Goal: Task Accomplishment & Management: Use online tool/utility

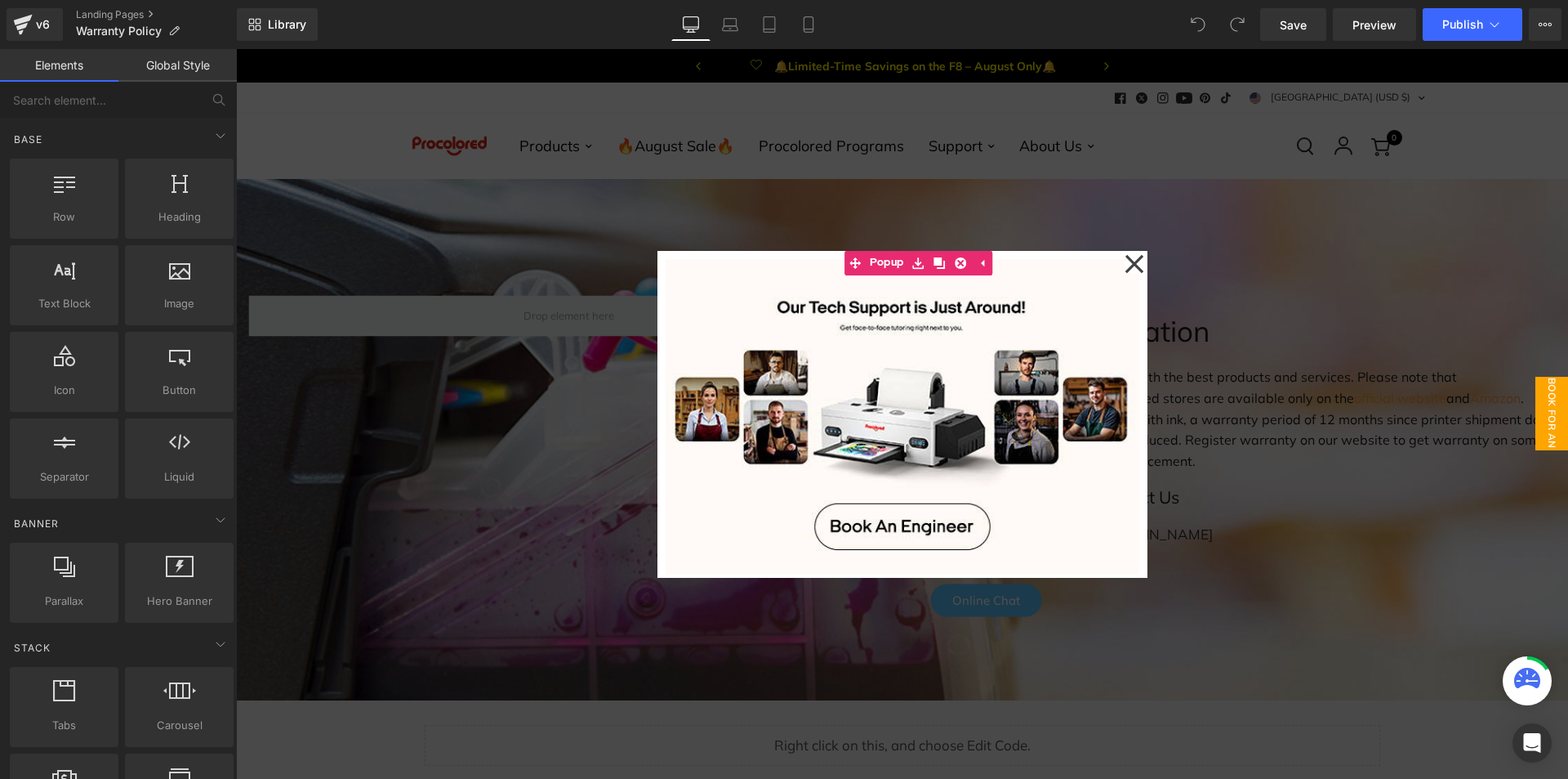
click at [1130, 264] on icon at bounding box center [1133, 262] width 18 height 18
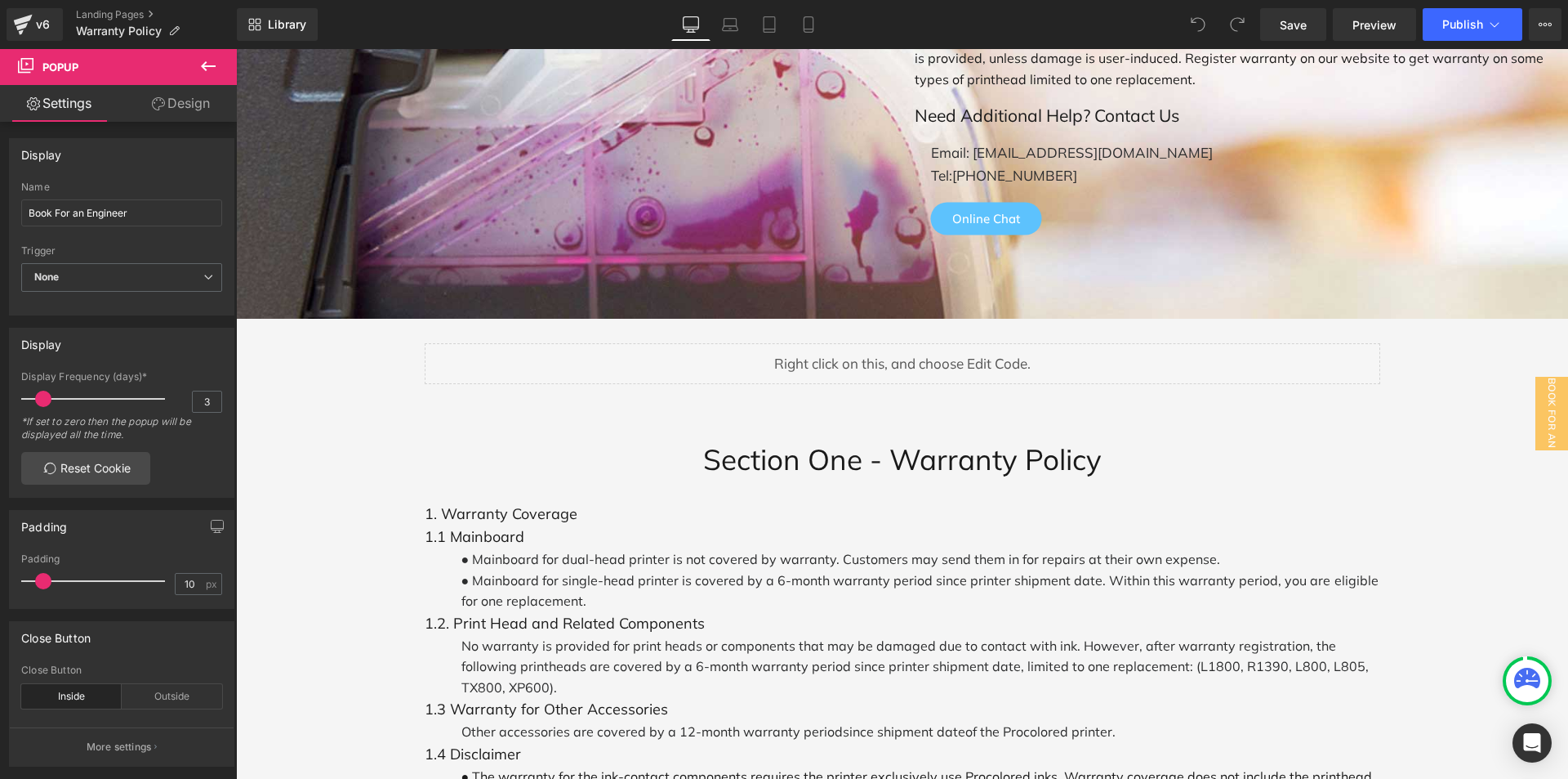
scroll to position [327, 0]
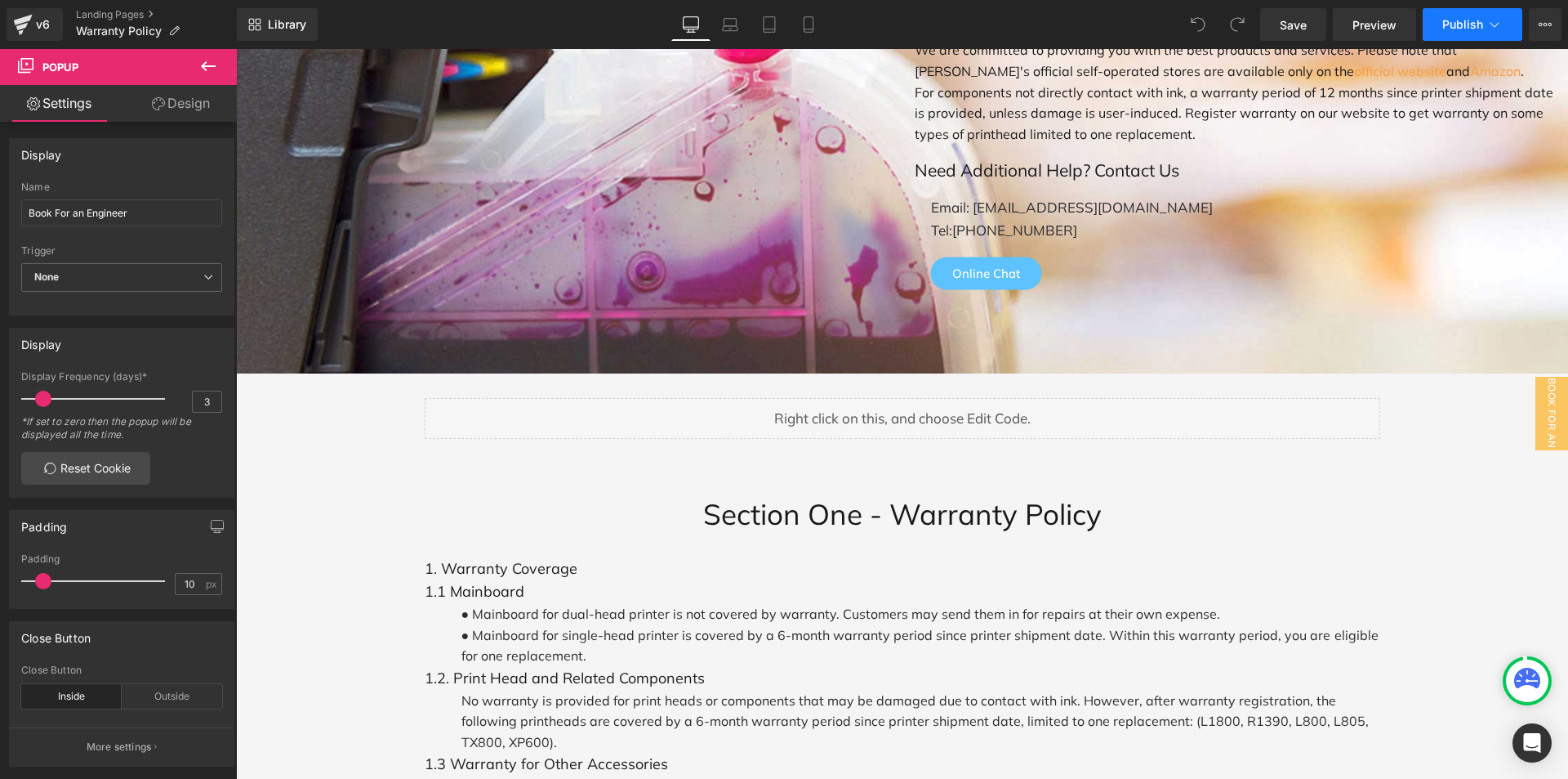
click at [1495, 27] on icon at bounding box center [1496, 24] width 9 height 5
click at [1546, 23] on icon at bounding box center [1546, 23] width 4 height 3
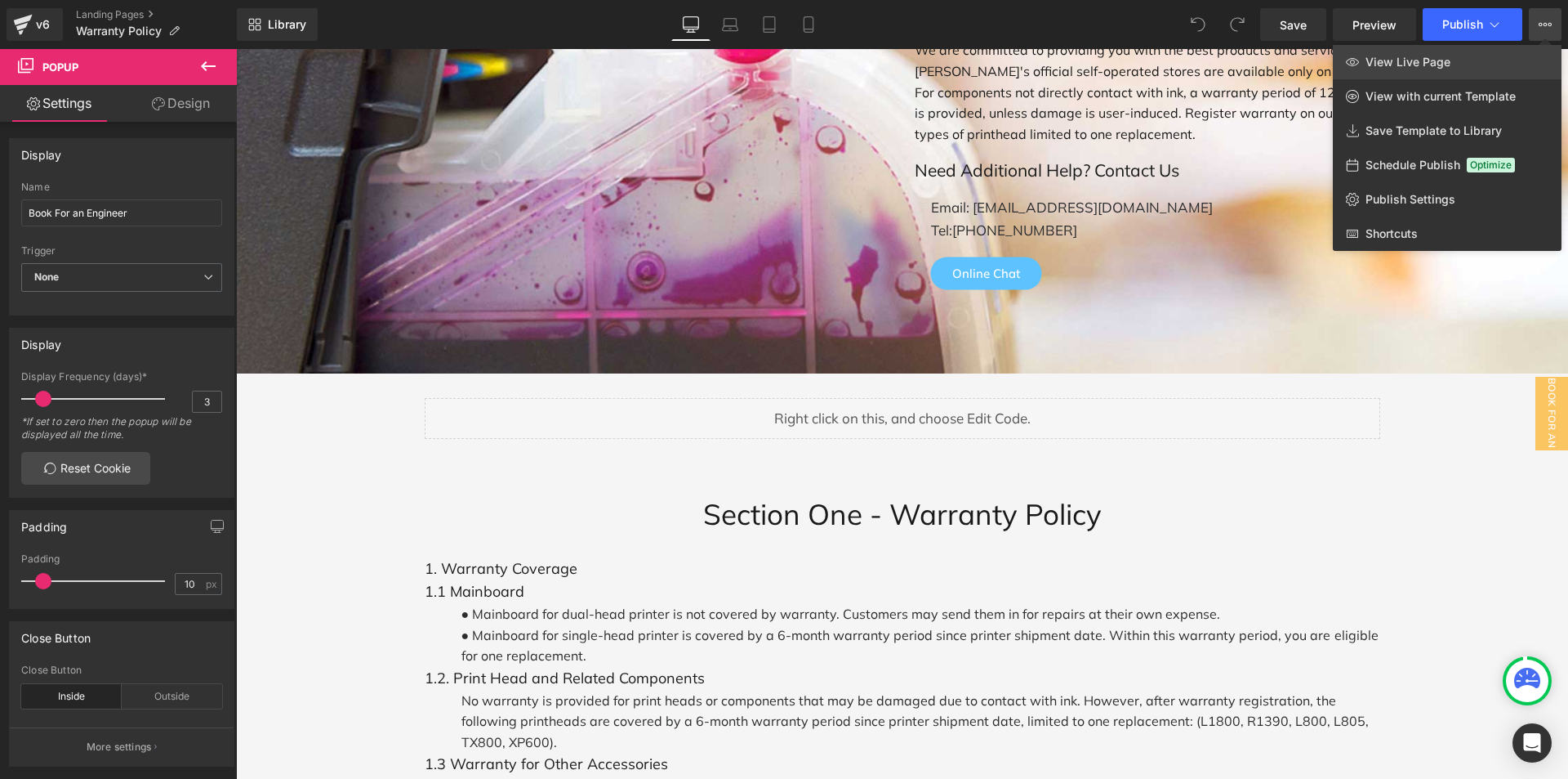
click at [1369, 67] on span "View Live Page" at bounding box center [1408, 62] width 85 height 15
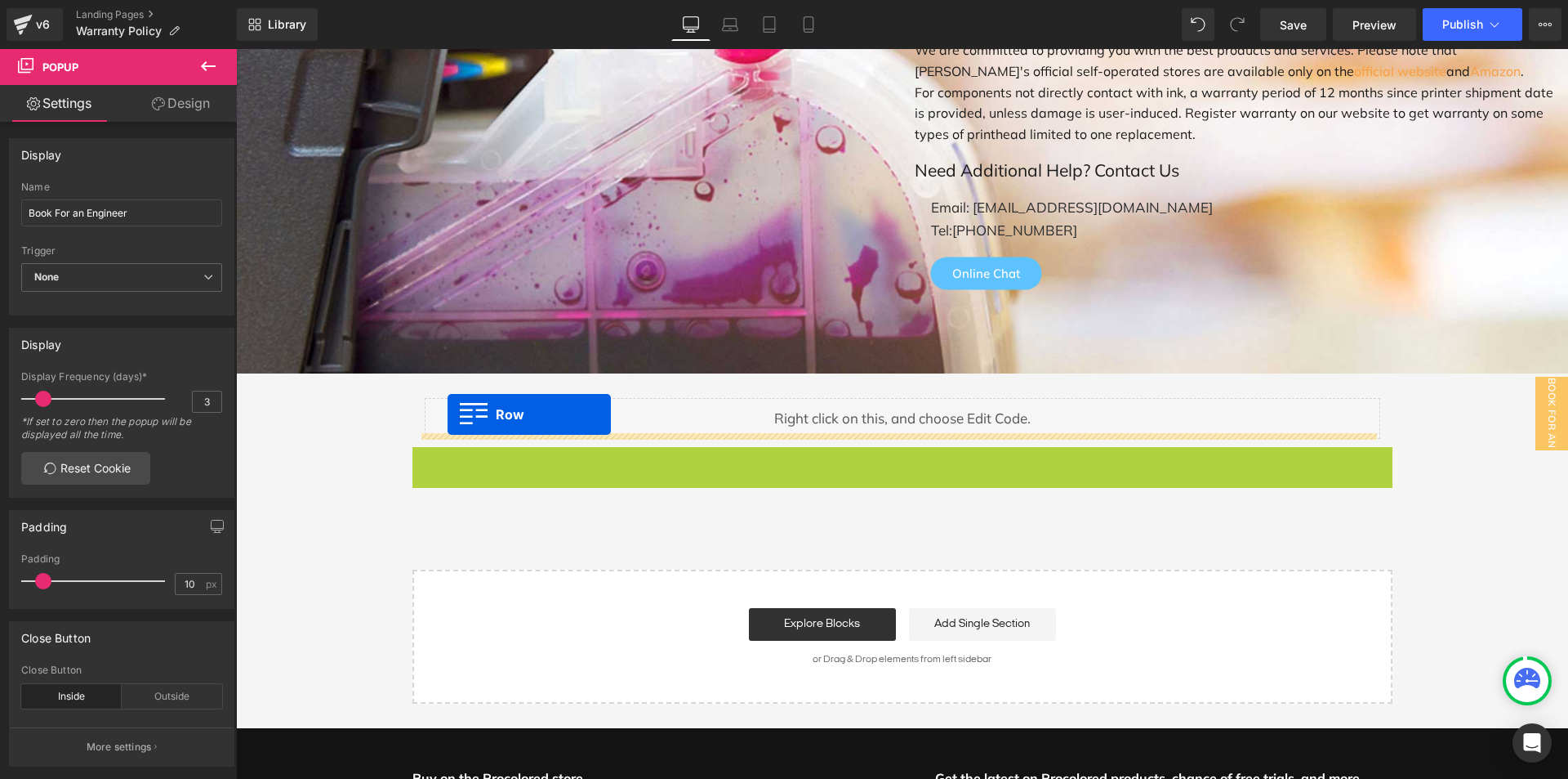
drag, startPoint x: 416, startPoint y: 456, endPoint x: 448, endPoint y: 414, distance: 52.8
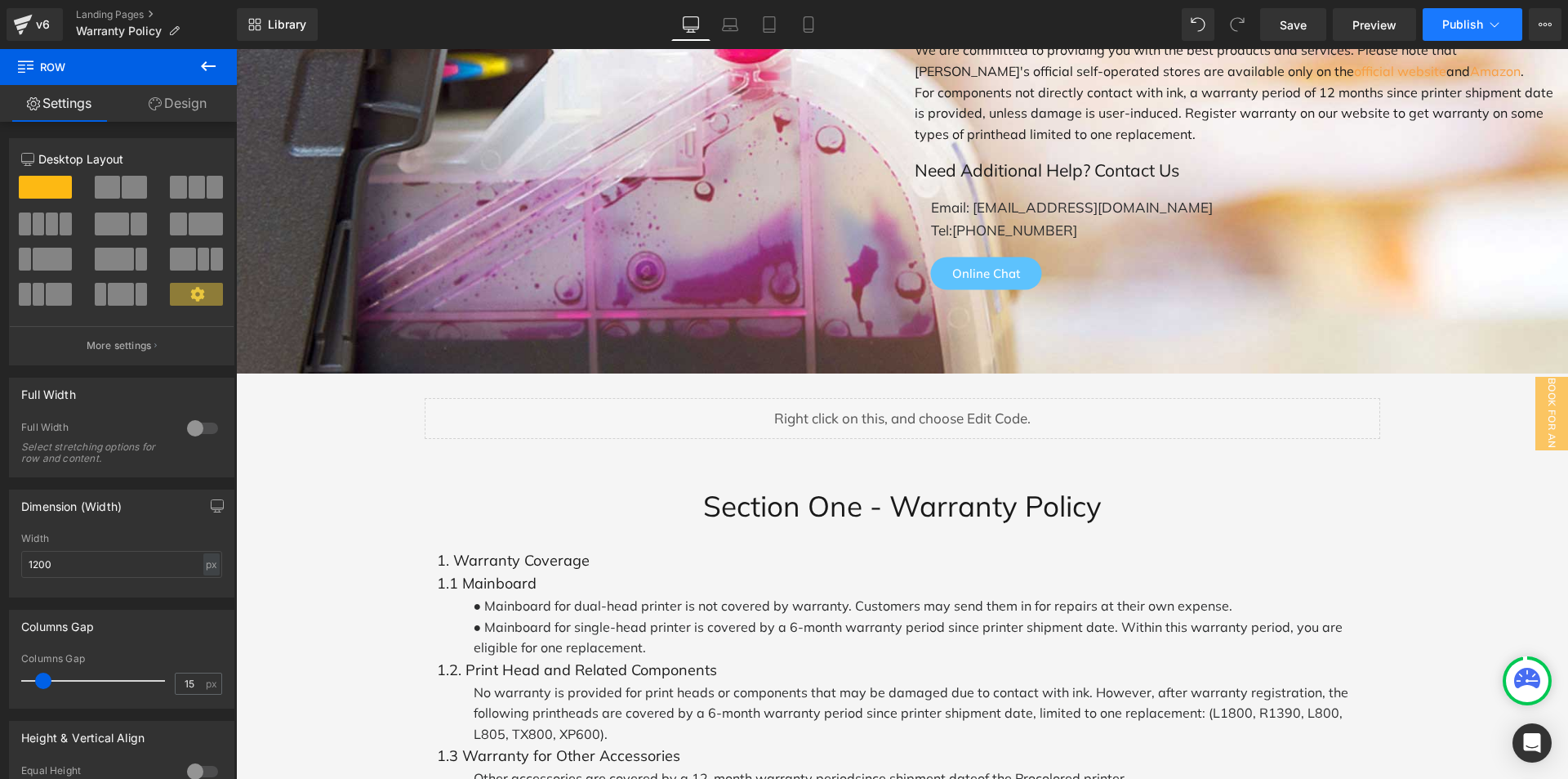
click at [1474, 22] on span "Publish" at bounding box center [1463, 24] width 41 height 13
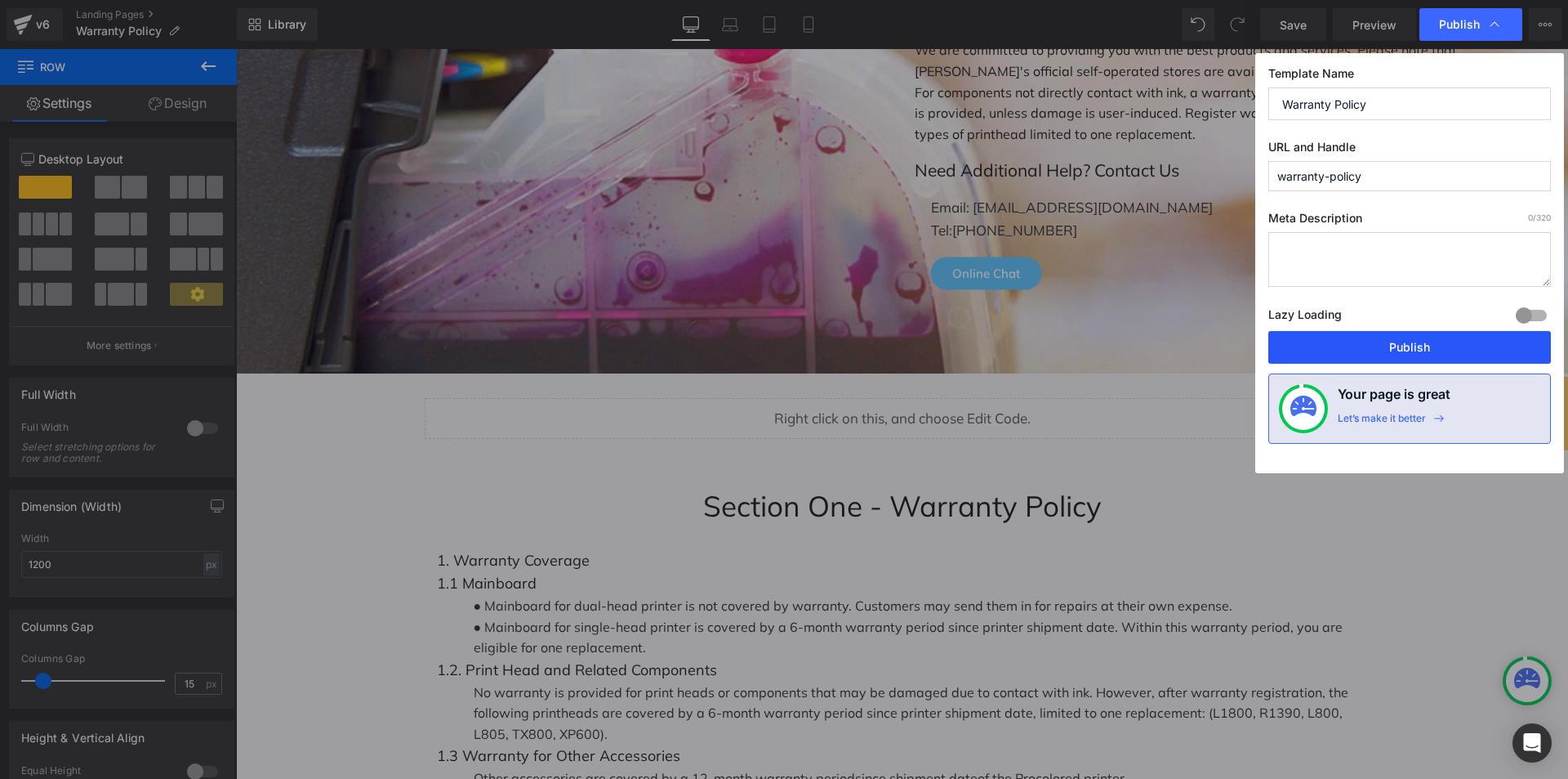
click at [1420, 335] on button "Publish" at bounding box center [1411, 347] width 283 height 33
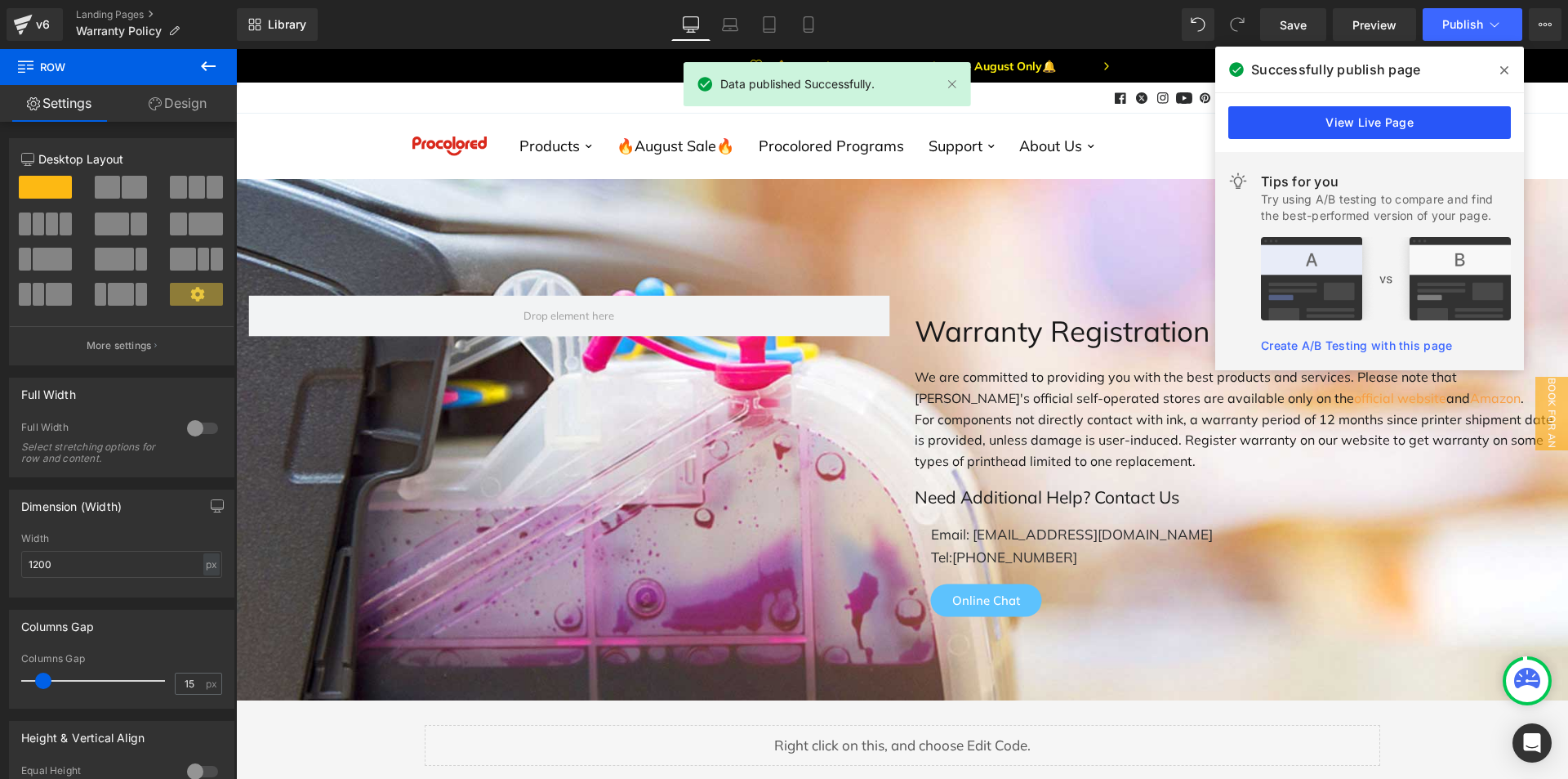
click at [1399, 124] on link "View Live Page" at bounding box center [1370, 122] width 283 height 33
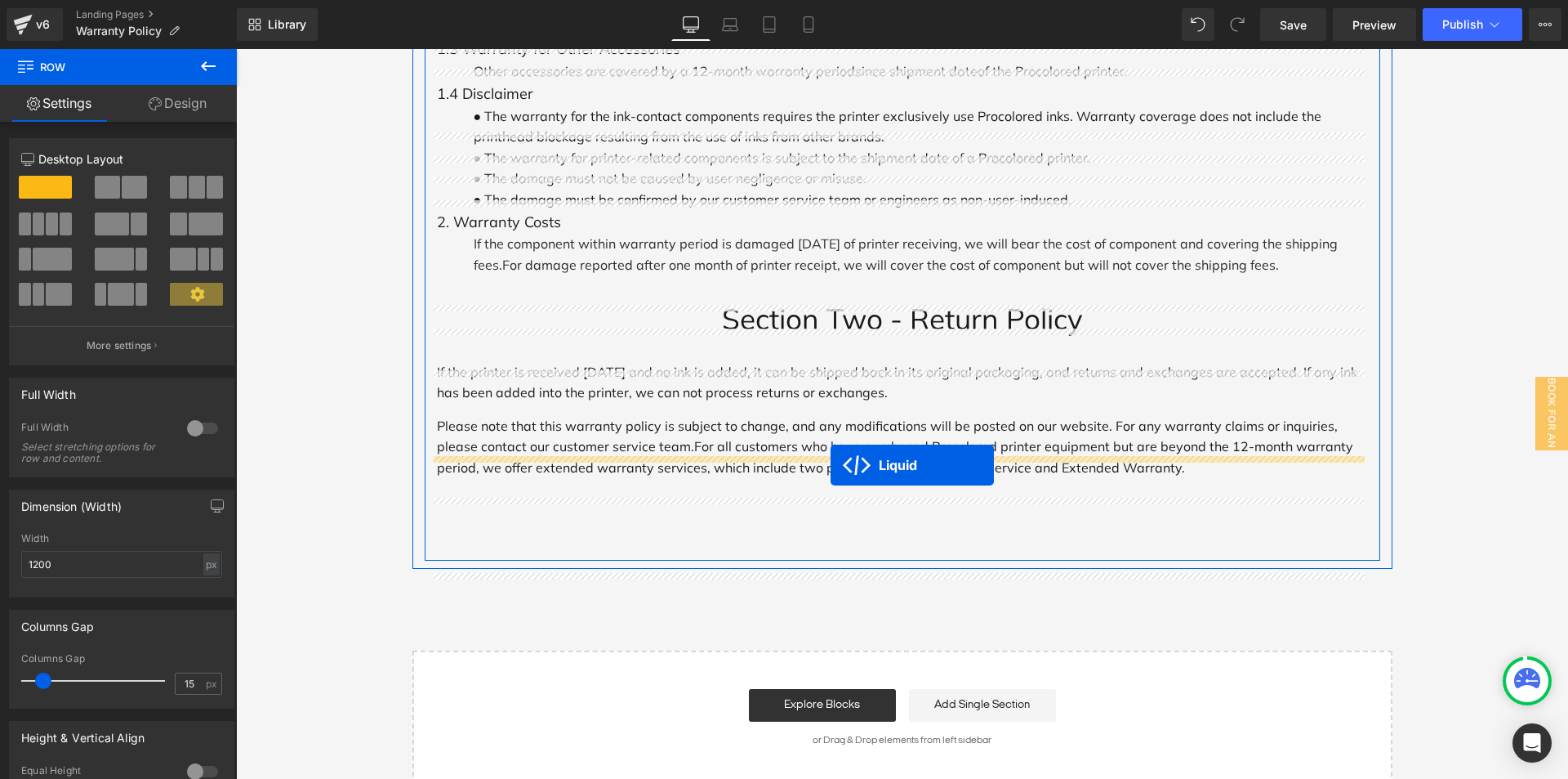
scroll to position [1038, 0]
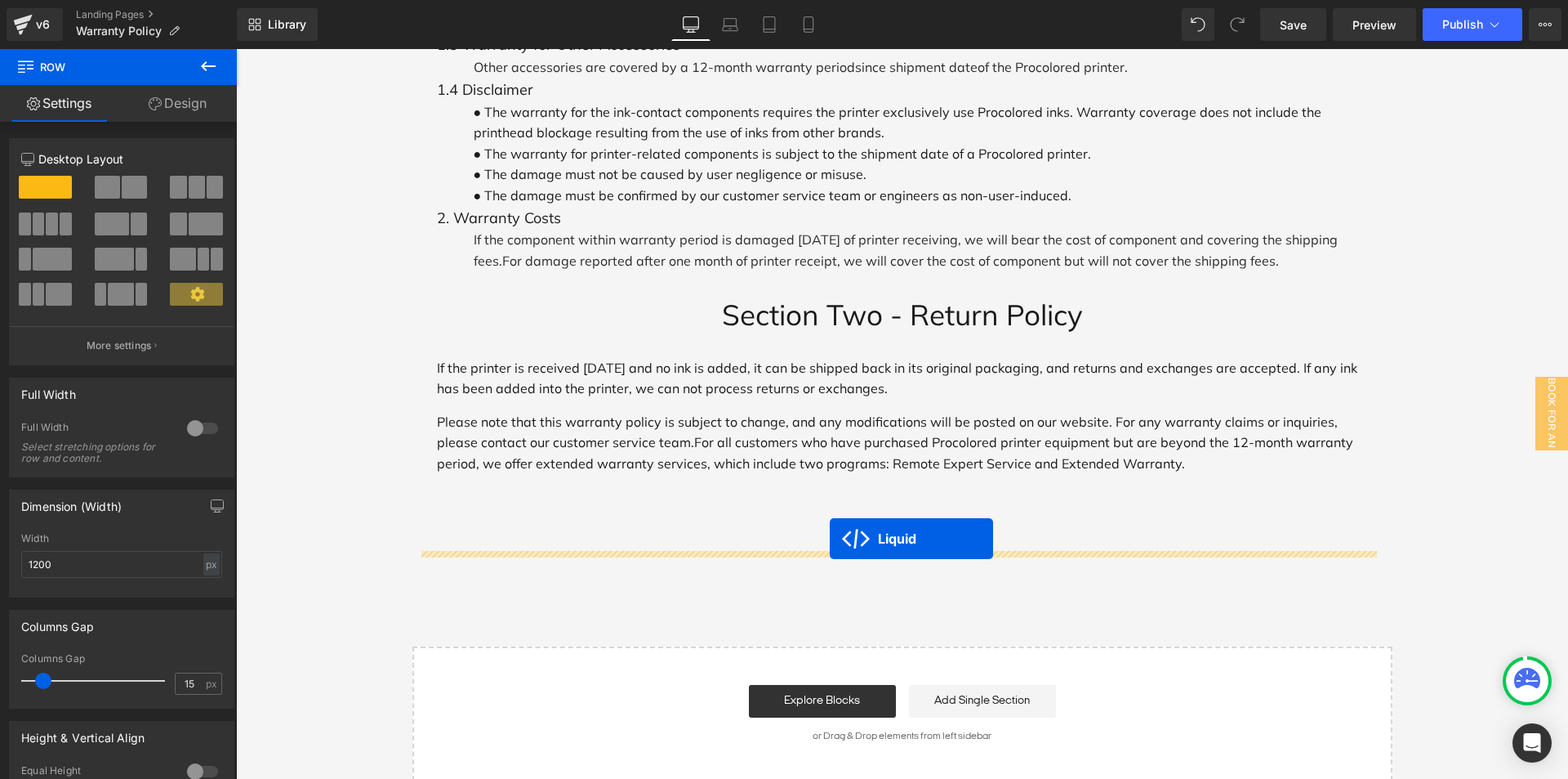
drag, startPoint x: 889, startPoint y: 406, endPoint x: 830, endPoint y: 538, distance: 144.6
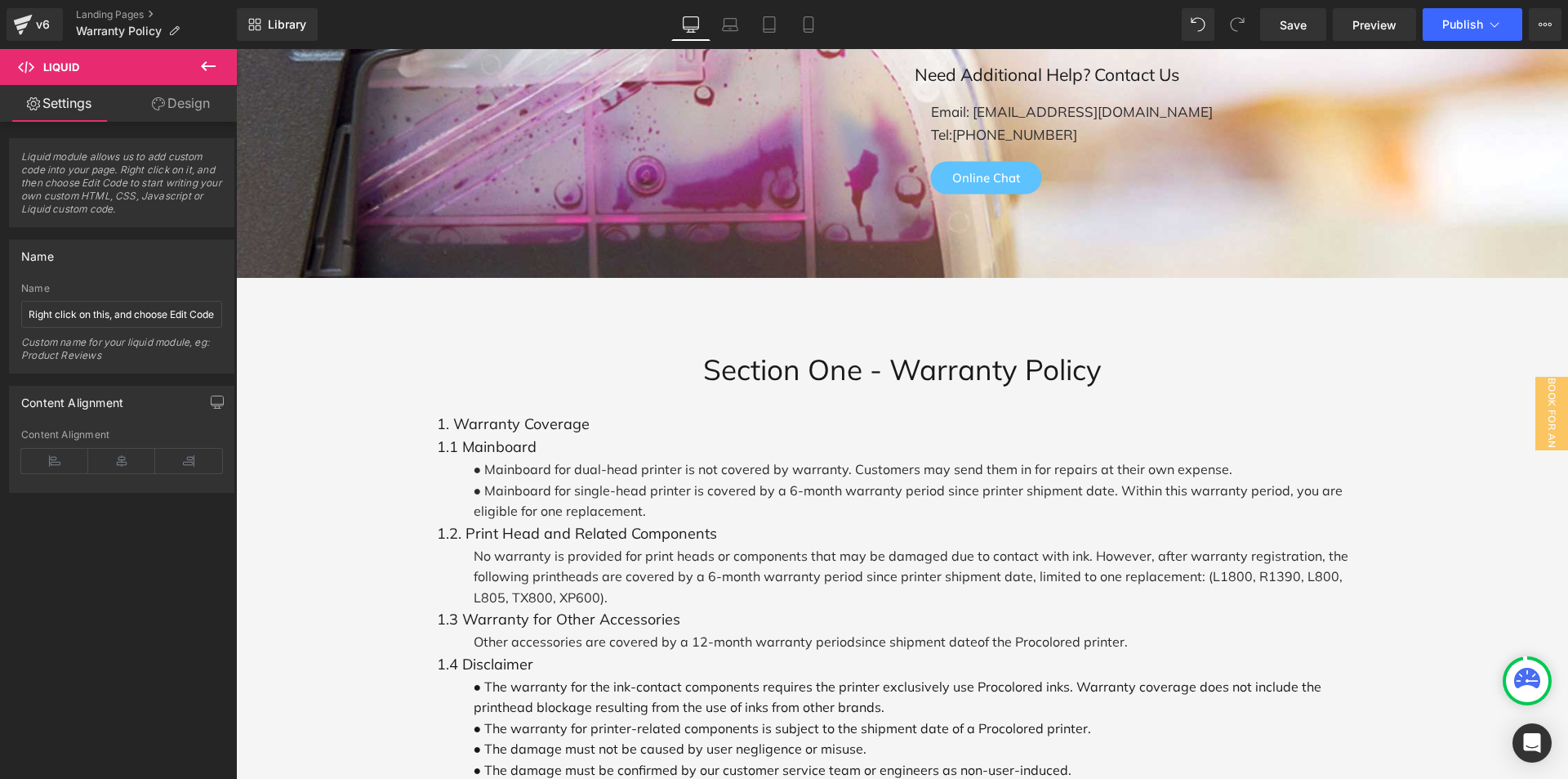
scroll to position [180, 0]
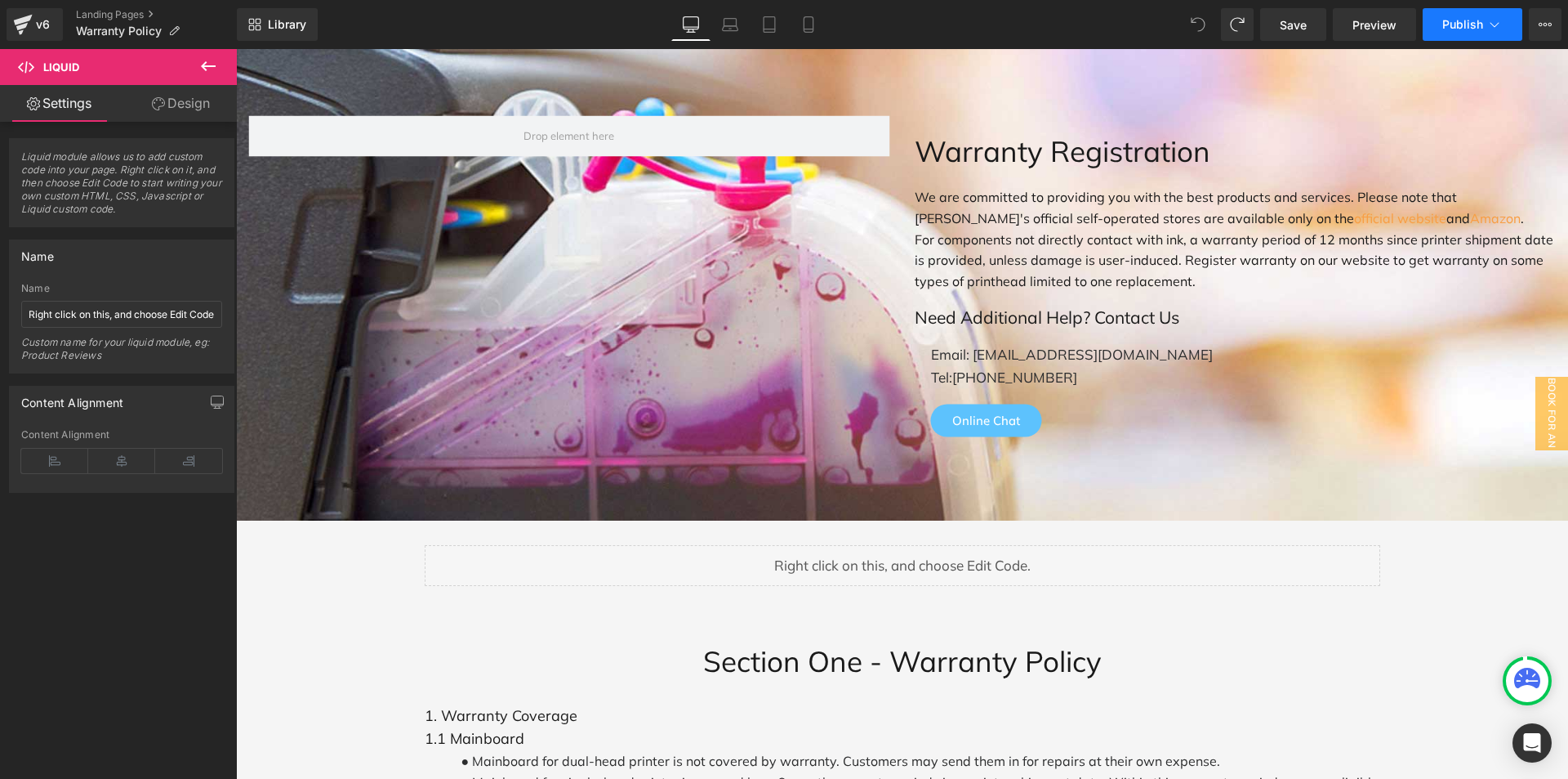
click at [1471, 21] on span "Publish" at bounding box center [1463, 24] width 41 height 13
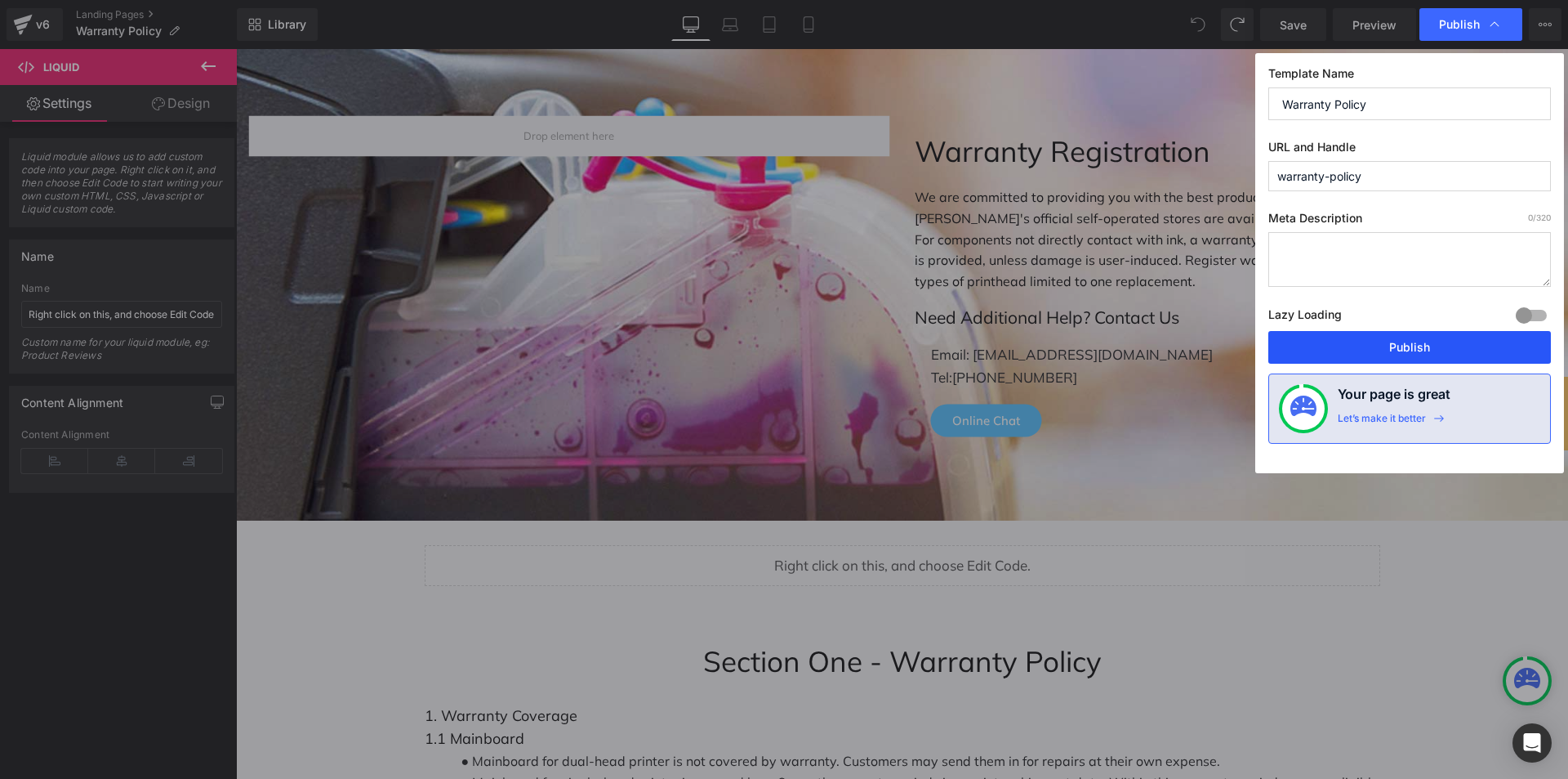
click at [1431, 351] on button "Publish" at bounding box center [1411, 347] width 283 height 33
drag, startPoint x: 1667, startPoint y: 399, endPoint x: 1431, endPoint y: 351, distance: 240.8
click at [1431, 351] on p "Email: [EMAIL_ADDRESS][DOMAIN_NAME]" at bounding box center [1245, 354] width 626 height 22
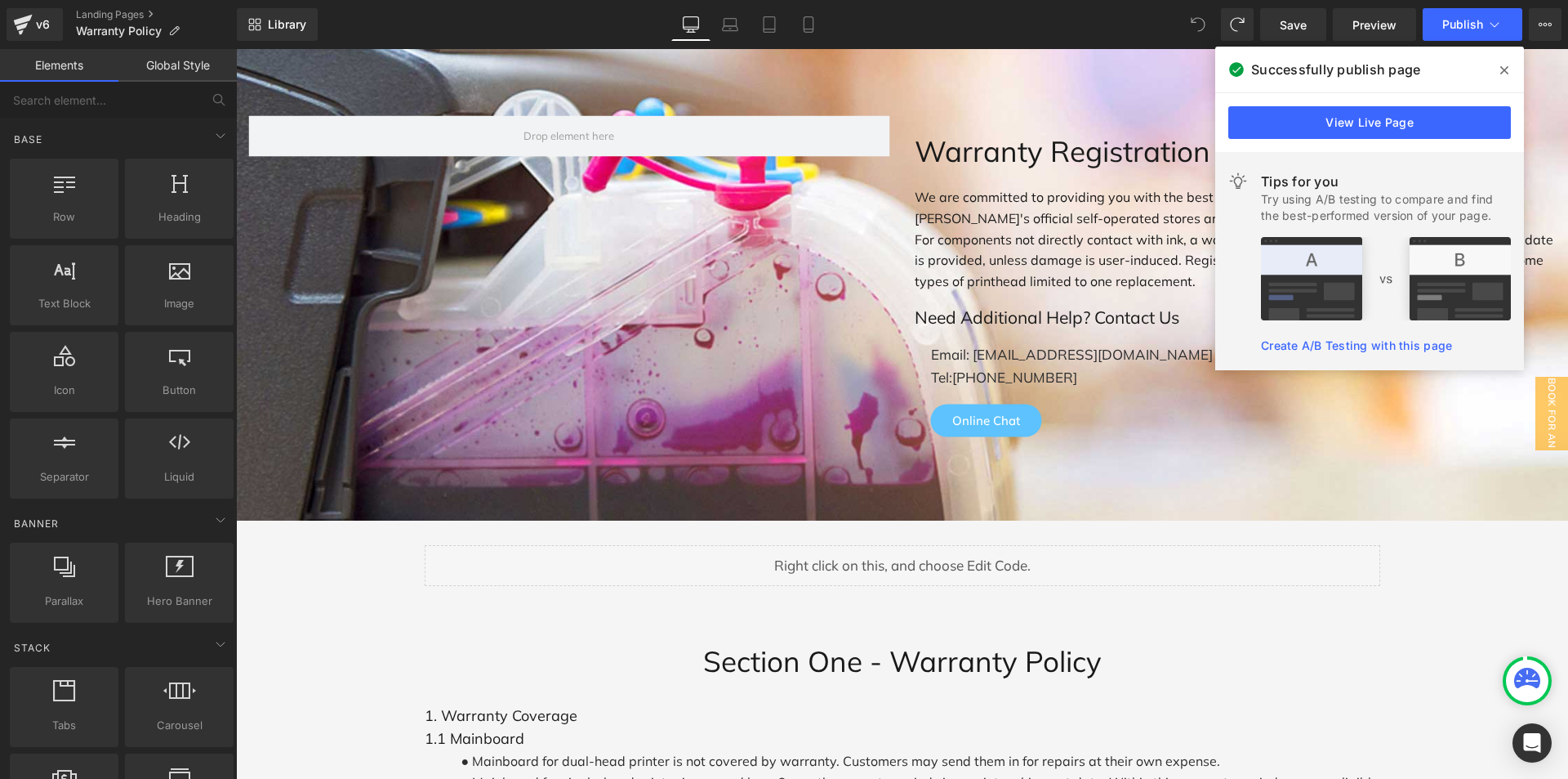
click at [1508, 68] on icon at bounding box center [1504, 70] width 8 height 13
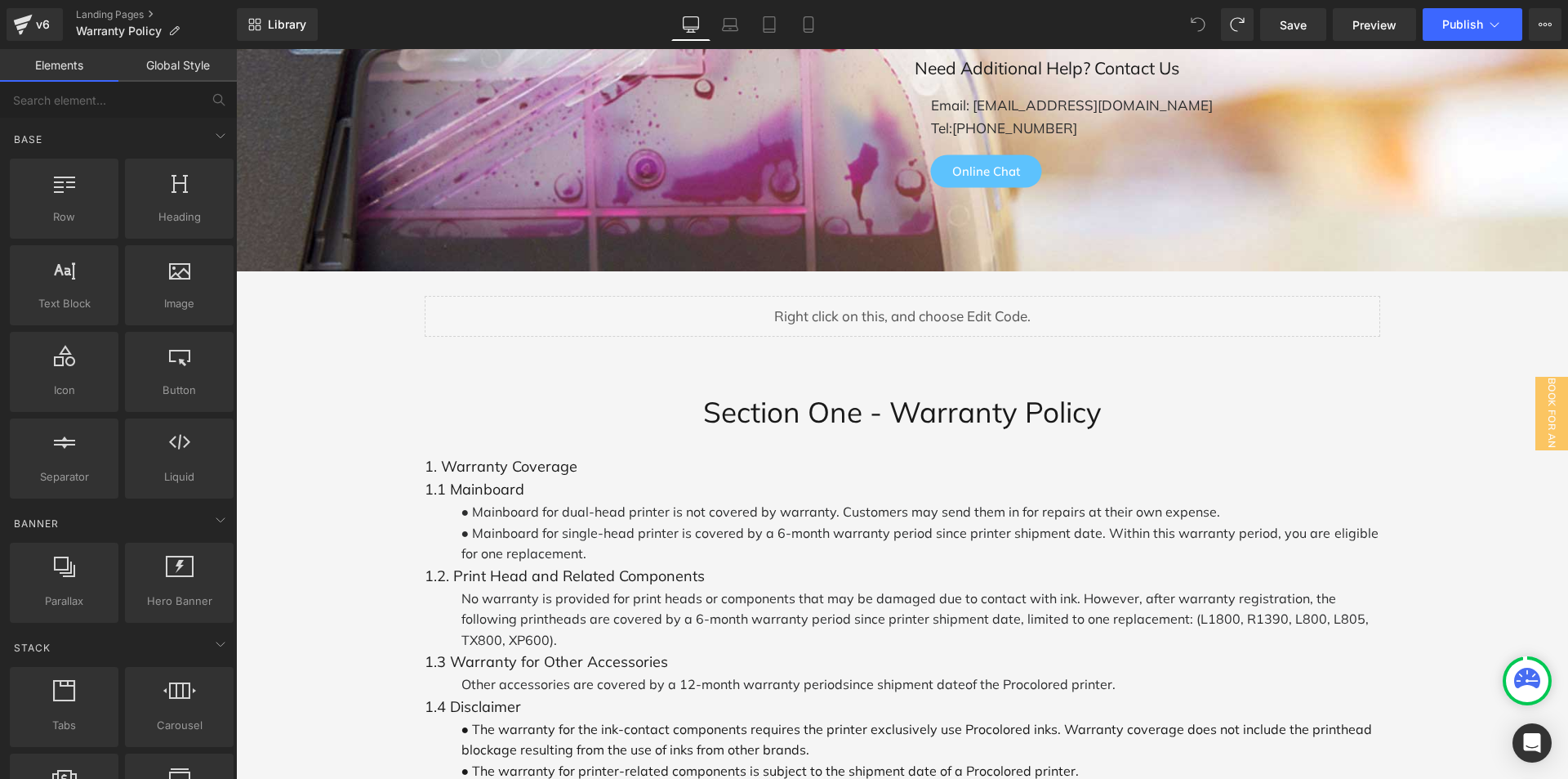
scroll to position [506, 0]
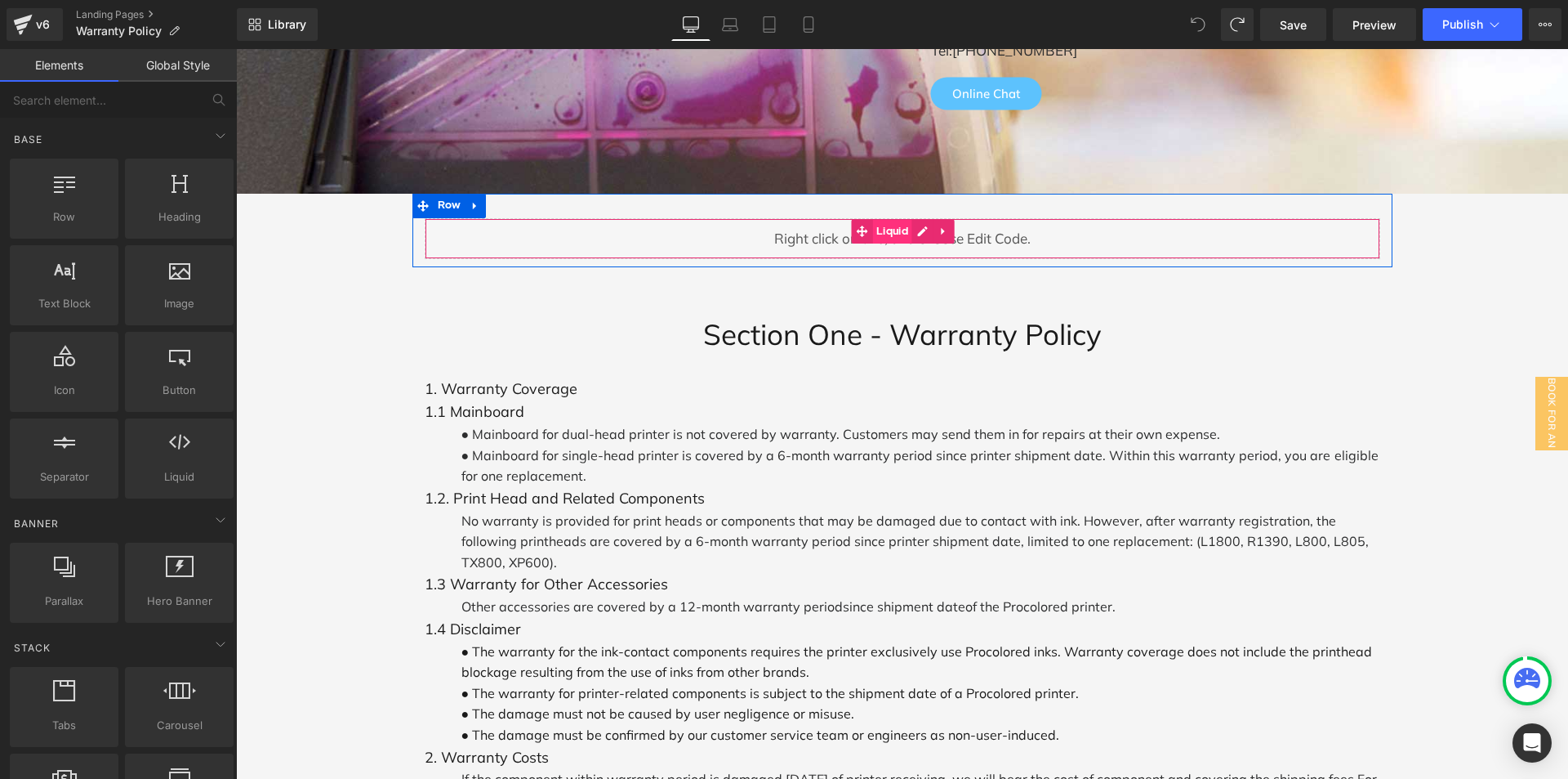
click at [891, 221] on span "Liquid" at bounding box center [892, 232] width 40 height 24
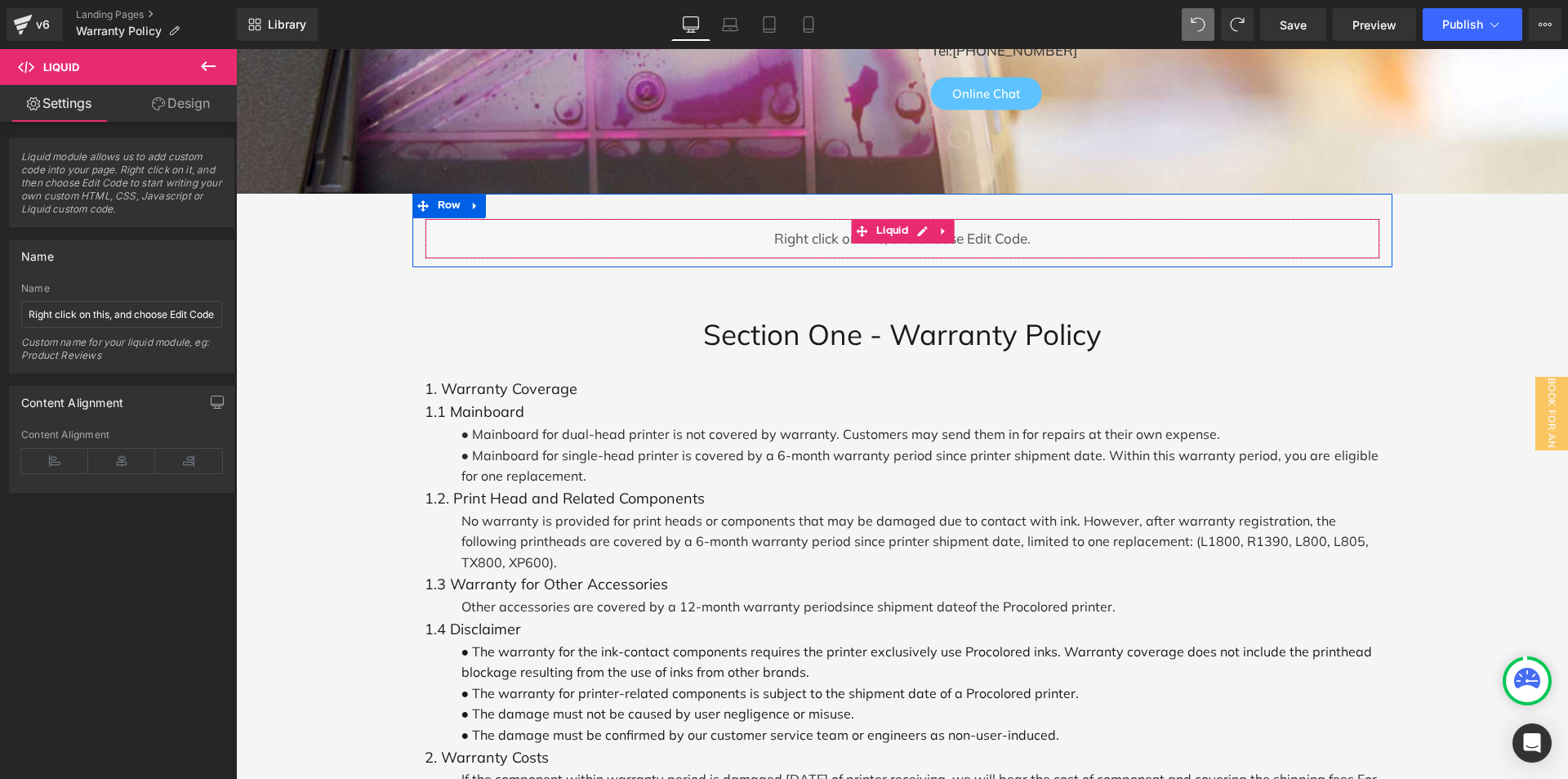
click at [919, 222] on div "Liquid" at bounding box center [903, 239] width 956 height 41
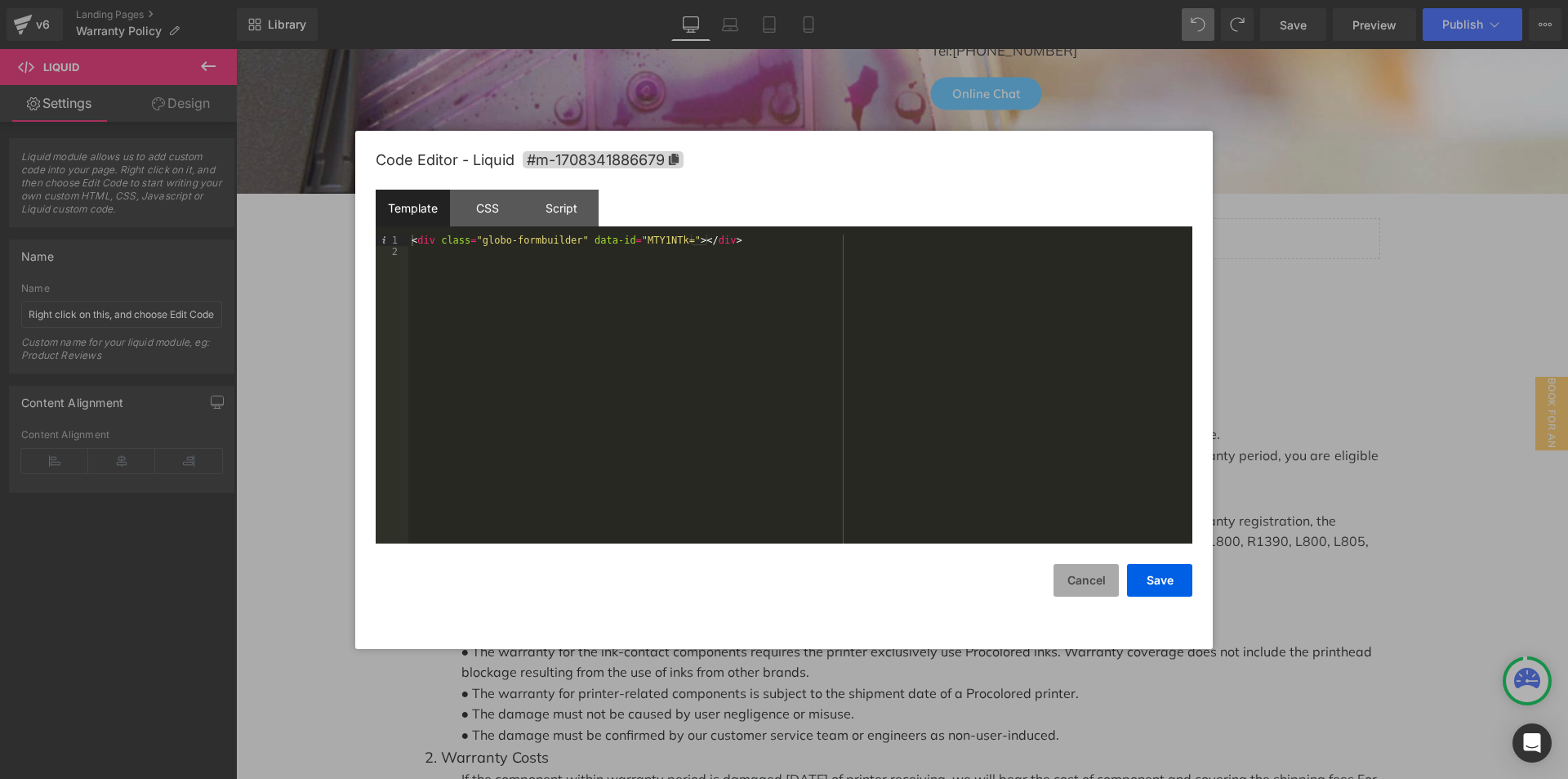
click at [1073, 575] on button "Cancel" at bounding box center [1086, 579] width 66 height 33
